Goal: Navigation & Orientation: Go to known website

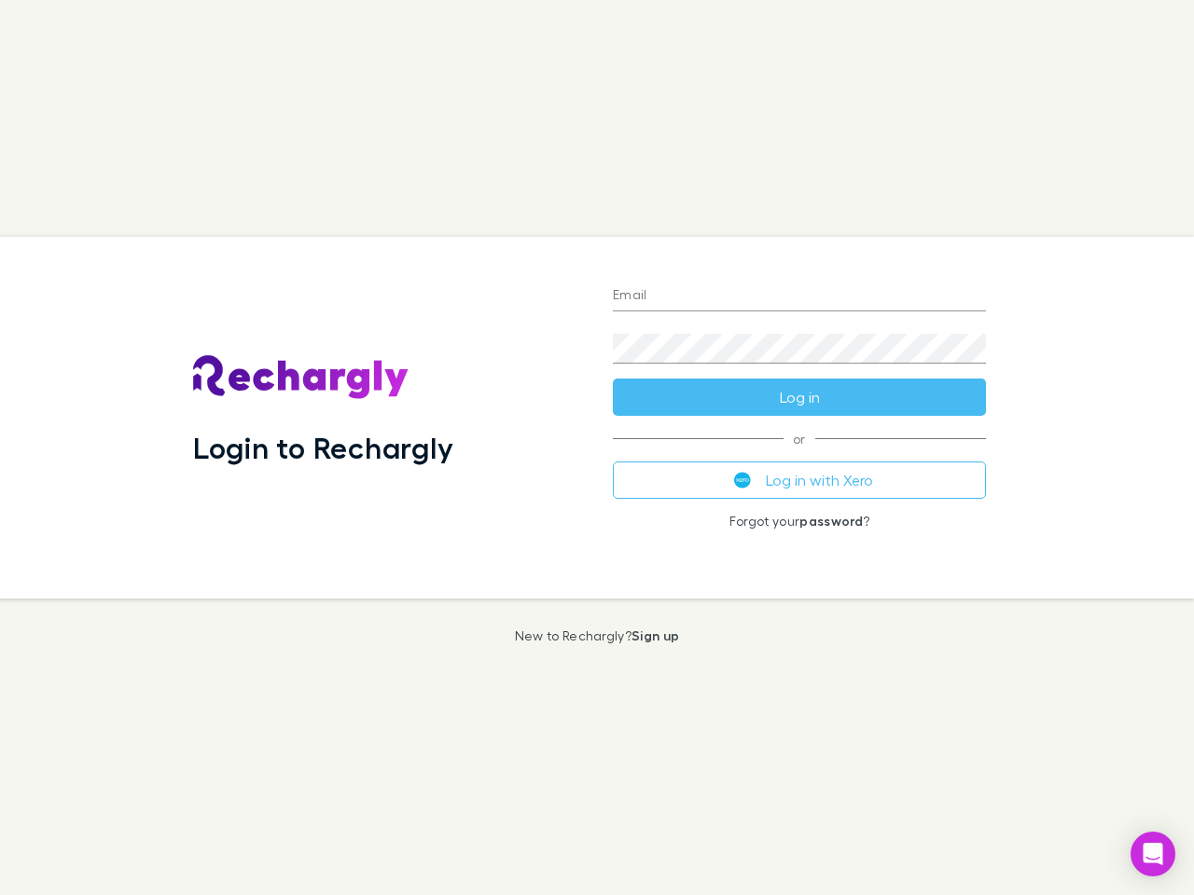
click at [597, 448] on div "Login to Rechargly" at bounding box center [388, 418] width 420 height 362
click at [799, 297] on input "Email" at bounding box center [799, 297] width 373 height 30
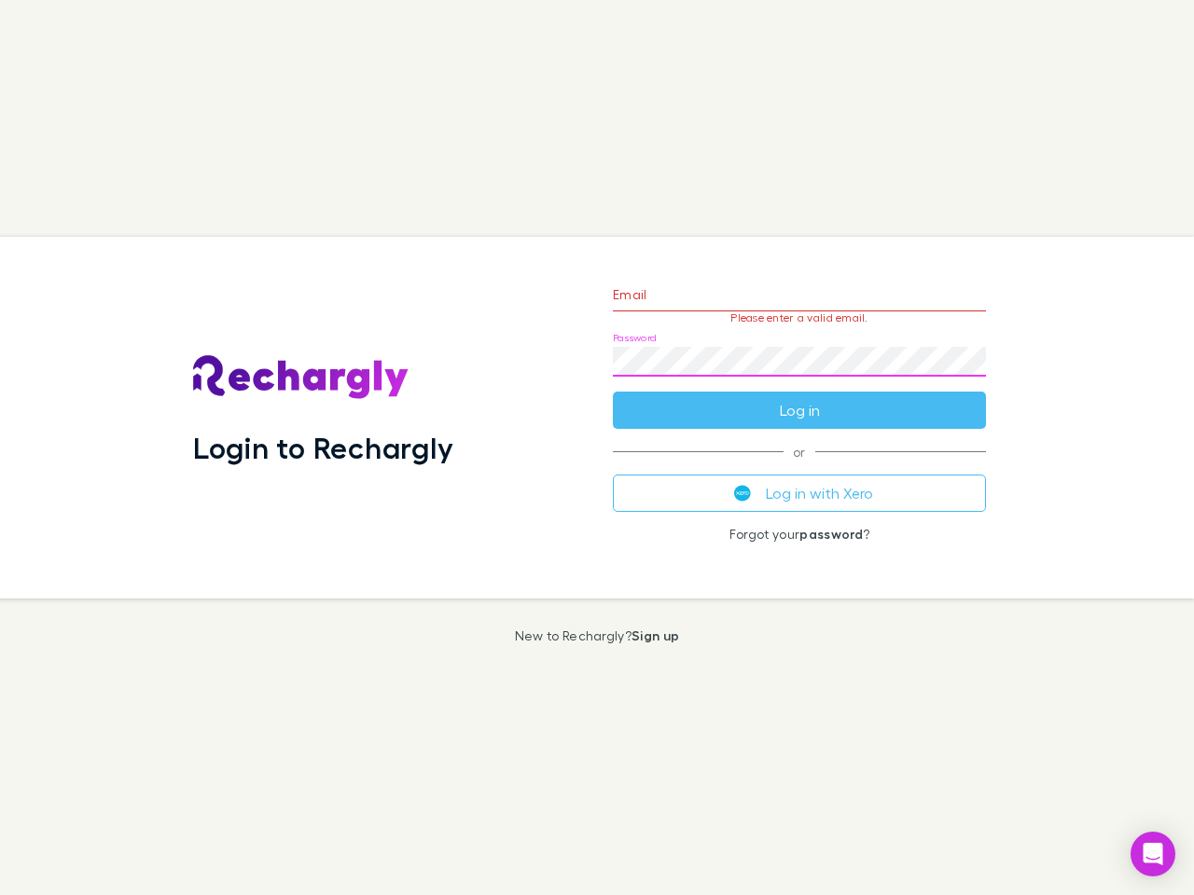
click at [799, 397] on form "Email Please enter a valid email. Password Log in" at bounding box center [799, 348] width 373 height 162
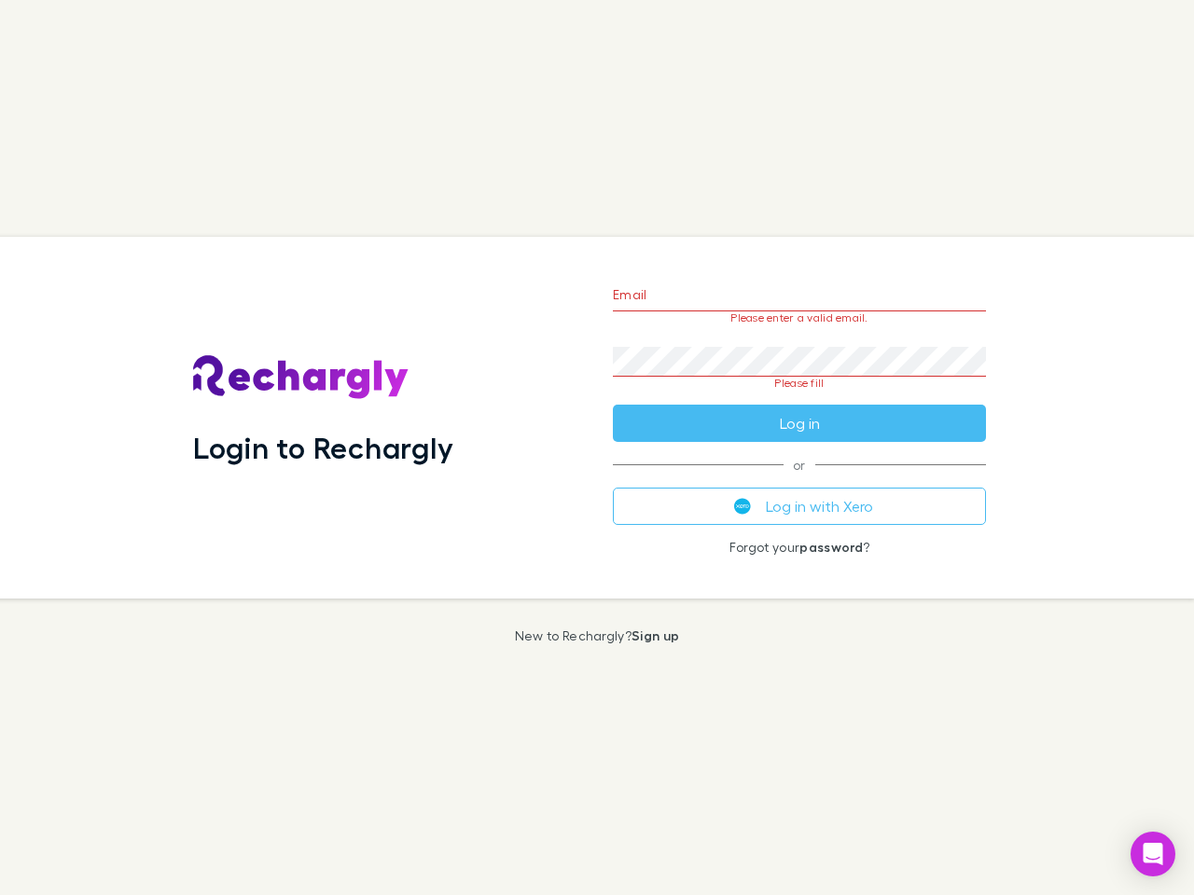
click at [799, 480] on div "Email Please enter a valid email. Password Please fill Log in or Log in with Xe…" at bounding box center [799, 418] width 403 height 362
click at [1153, 854] on icon "Open Intercom Messenger" at bounding box center [1154, 854] width 20 height 22
